Goal: Task Accomplishment & Management: Manage account settings

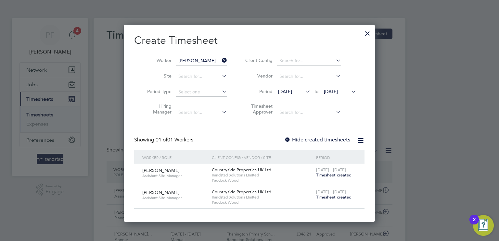
click at [333, 198] on span "Timesheet created" at bounding box center [333, 198] width 35 height 6
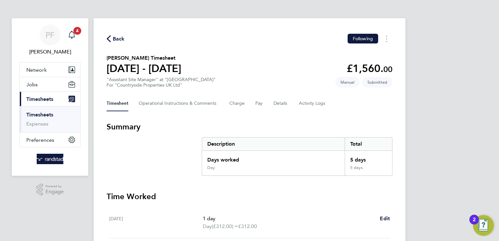
click at [118, 35] on span "Back" at bounding box center [119, 39] width 12 height 8
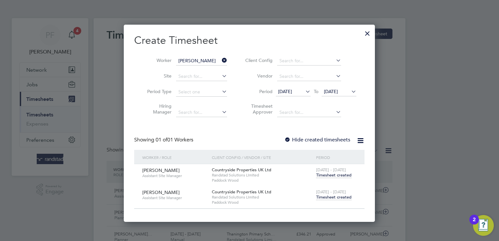
click at [220, 61] on icon at bounding box center [220, 60] width 0 height 9
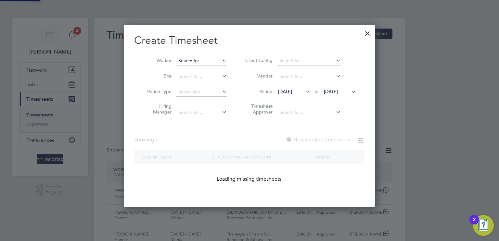
click at [208, 62] on input at bounding box center [201, 61] width 51 height 9
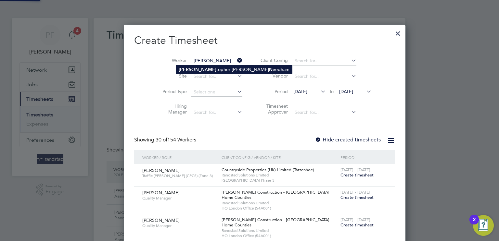
click at [213, 70] on li "[PERSON_NAME] [PERSON_NAME]" at bounding box center [234, 69] width 116 height 9
type input "[PERSON_NAME]"
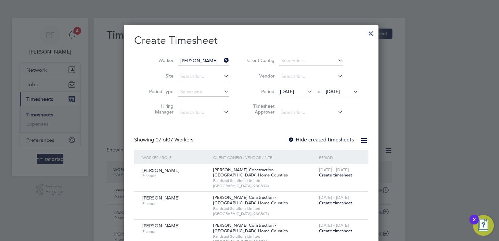
click at [292, 139] on label "Hide created timesheets" at bounding box center [321, 140] width 66 height 6
click at [290, 138] on div at bounding box center [291, 140] width 6 height 6
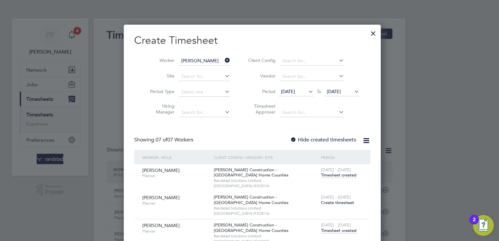
click at [367, 35] on div at bounding box center [373, 32] width 12 height 12
